Goal: Task Accomplishment & Management: Manage account settings

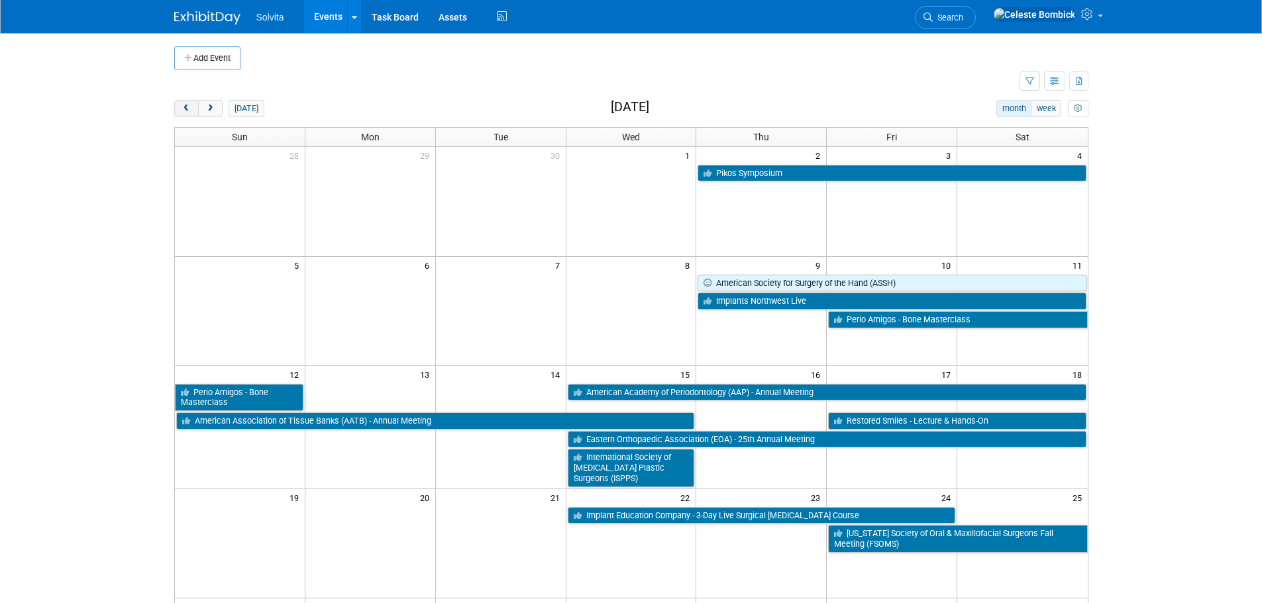
click at [180, 110] on button "prev" at bounding box center [186, 108] width 25 height 17
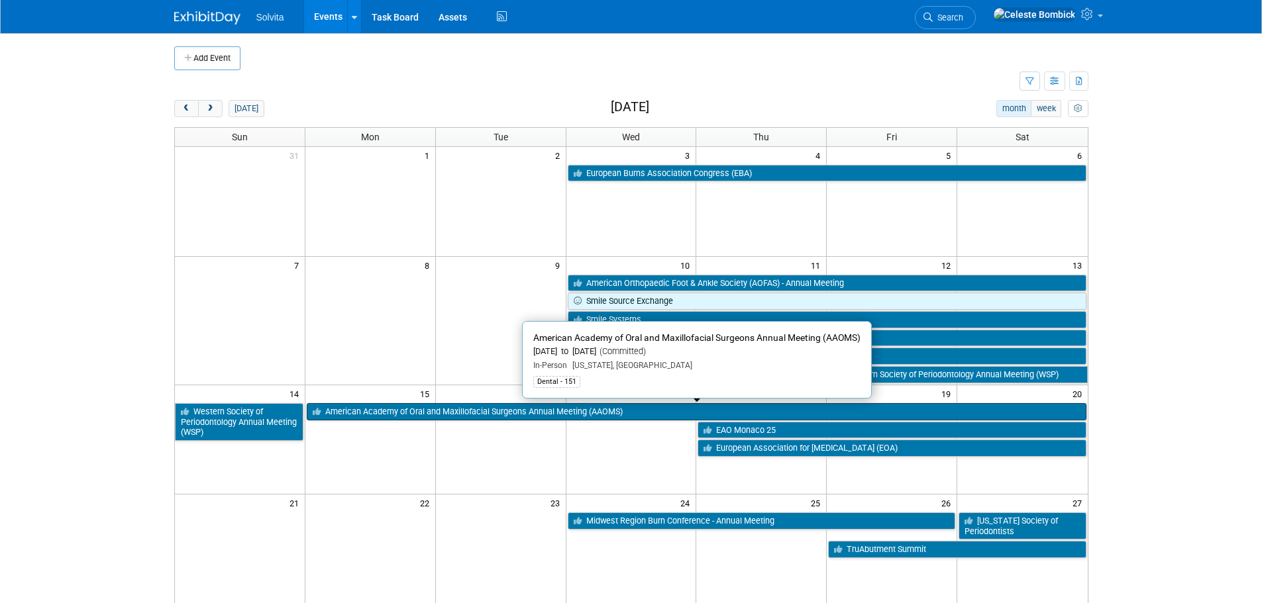
click at [564, 411] on link "American Academy of Oral and Maxillofacial Surgeons Annual Meeting (AAOMS)" at bounding box center [697, 411] width 780 height 17
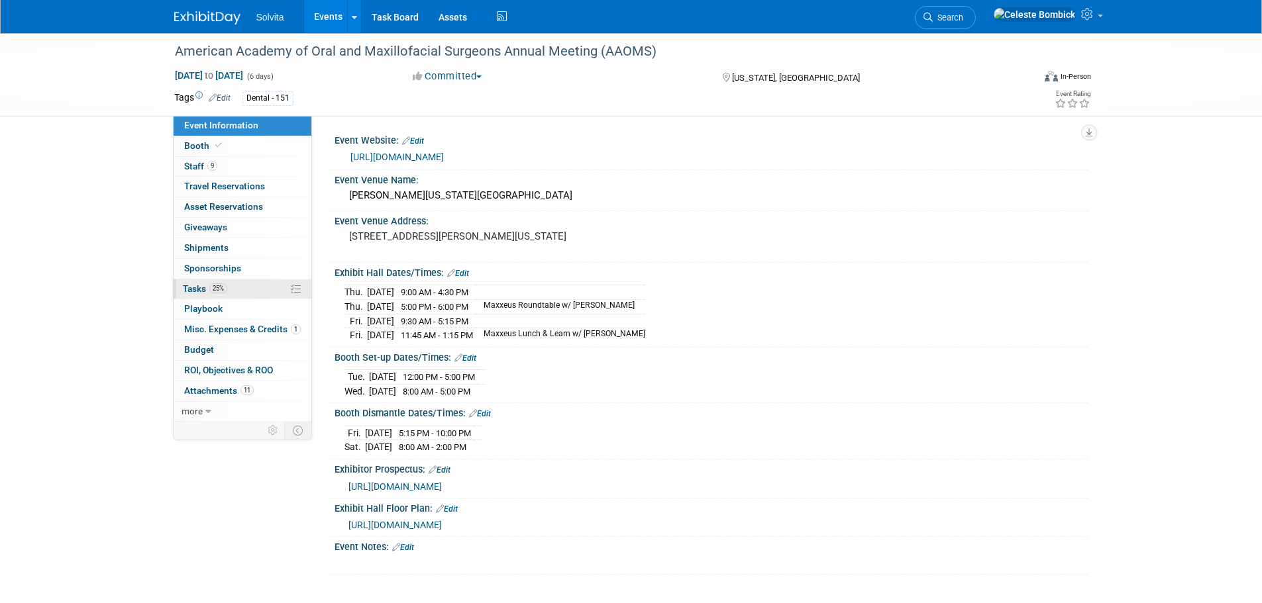
click at [221, 291] on span "25%" at bounding box center [218, 289] width 18 height 10
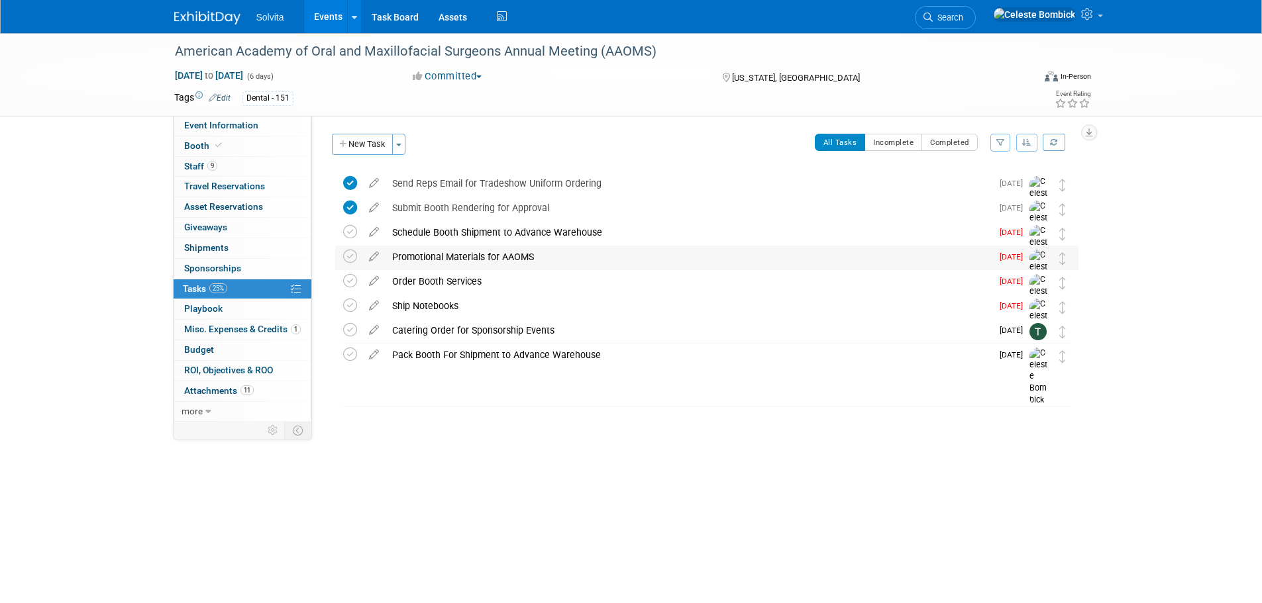
click at [397, 256] on div "Promotional Materials for AAOMS" at bounding box center [689, 257] width 606 height 23
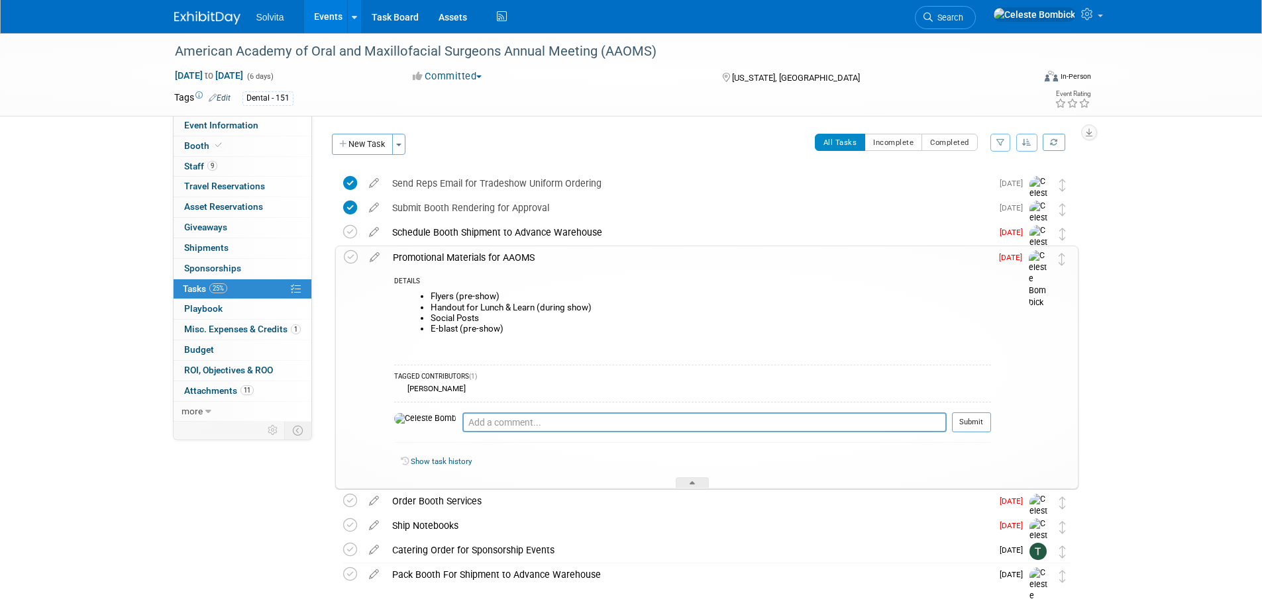
click at [397, 256] on div "Promotional Materials for AAOMS" at bounding box center [688, 257] width 605 height 23
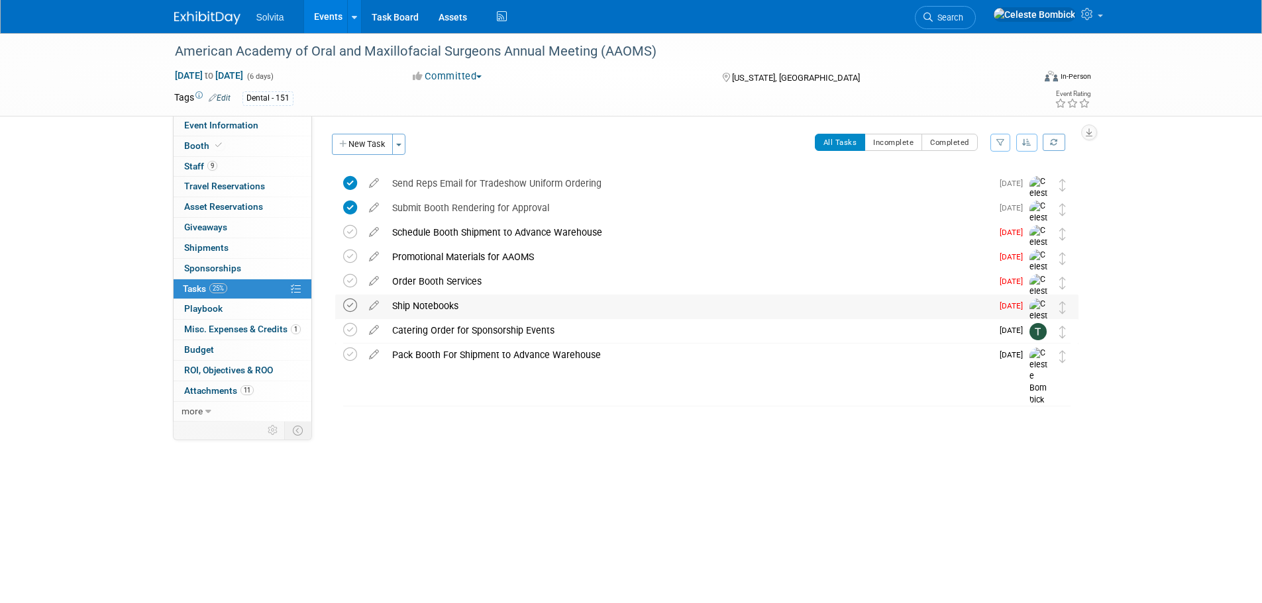
click at [348, 309] on icon at bounding box center [350, 306] width 14 height 14
click at [391, 499] on div "American Academy of Oral and Maxillofacial Surgeons Annual Meeting (AAOMS) [DAT…" at bounding box center [631, 266] width 1262 height 467
click at [205, 26] on div "Solvita Events Add Event Bulk Upload Events Shareable Event Boards Recently Vie…" at bounding box center [631, 16] width 914 height 33
click at [196, 7] on link at bounding box center [215, 11] width 82 height 11
